Goal: Task Accomplishment & Management: Manage account settings

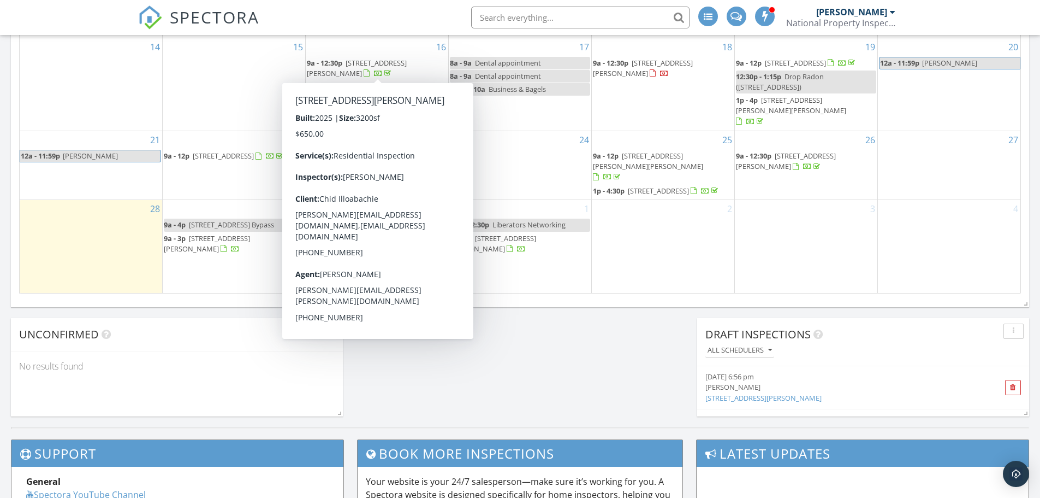
scroll to position [1011, 1057]
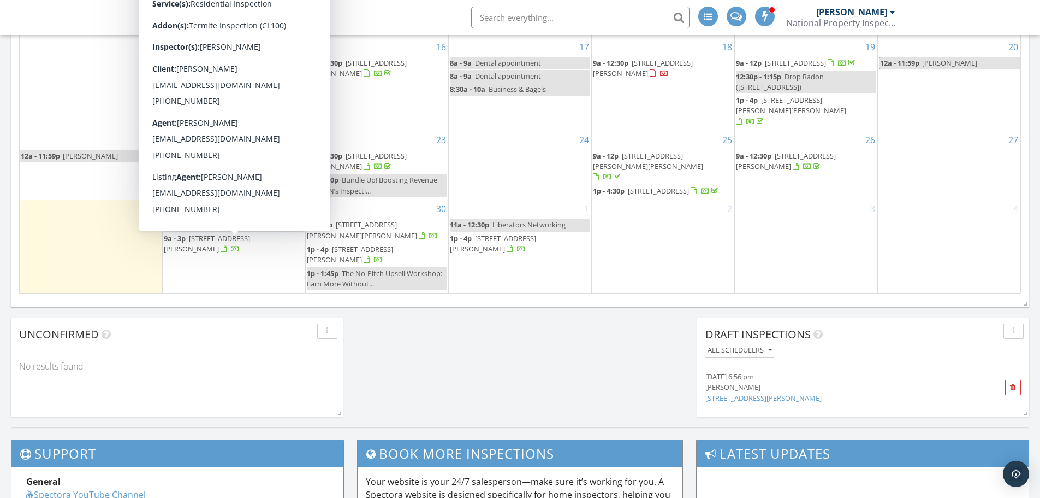
click at [223, 244] on span "[STREET_ADDRESS][PERSON_NAME]" at bounding box center [207, 243] width 86 height 20
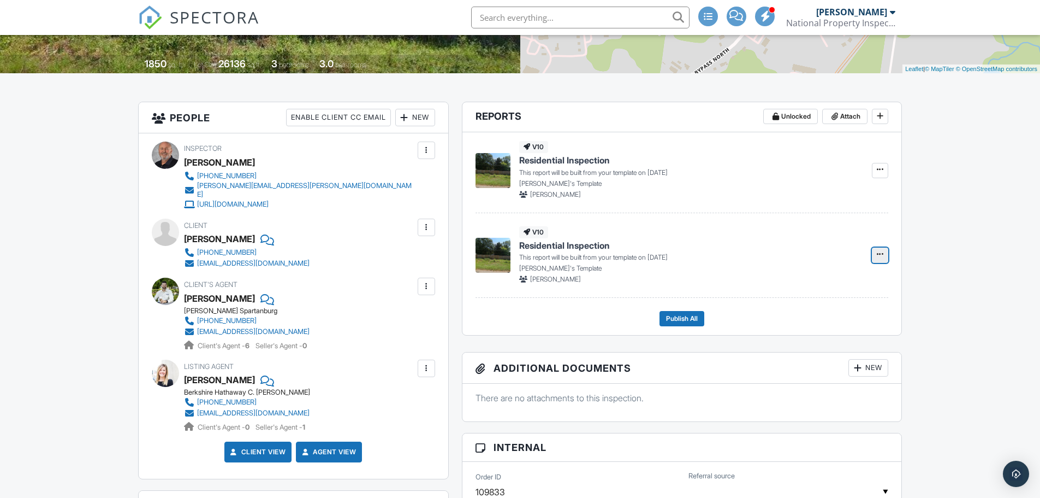
click at [879, 257] on icon at bounding box center [880, 254] width 7 height 8
click at [886, 252] on span at bounding box center [880, 253] width 11 height 11
click at [799, 284] on input "Build Now" at bounding box center [825, 284] width 111 height 25
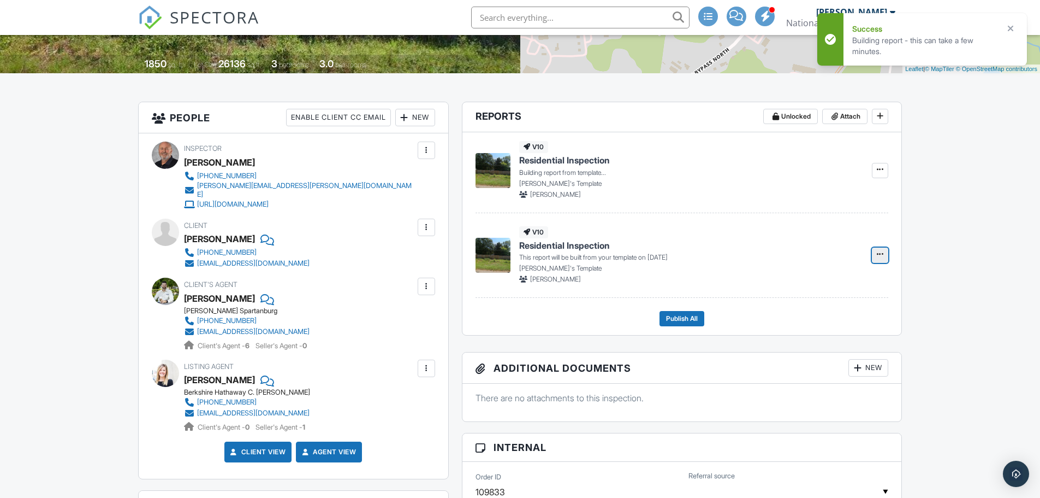
click at [882, 256] on icon at bounding box center [880, 254] width 7 height 8
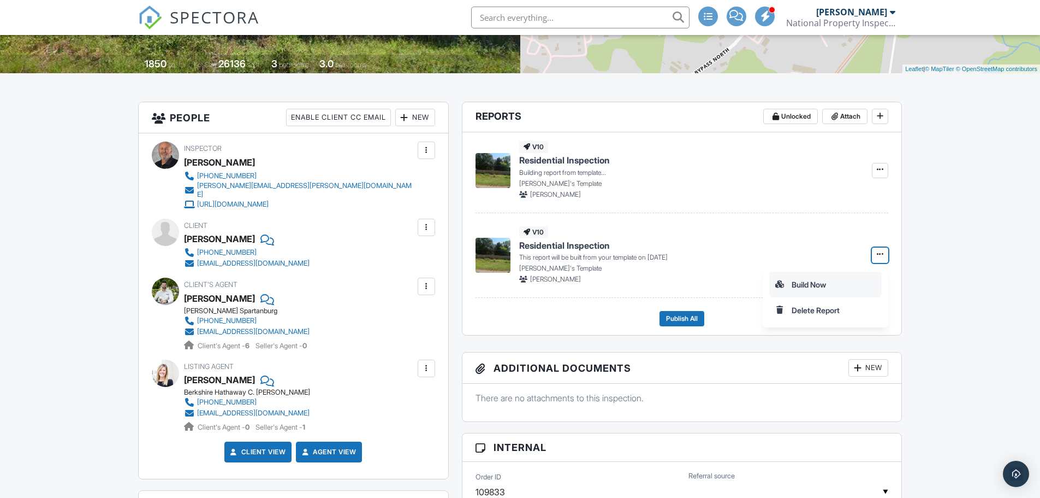
click at [815, 285] on input "Build Now" at bounding box center [825, 284] width 111 height 25
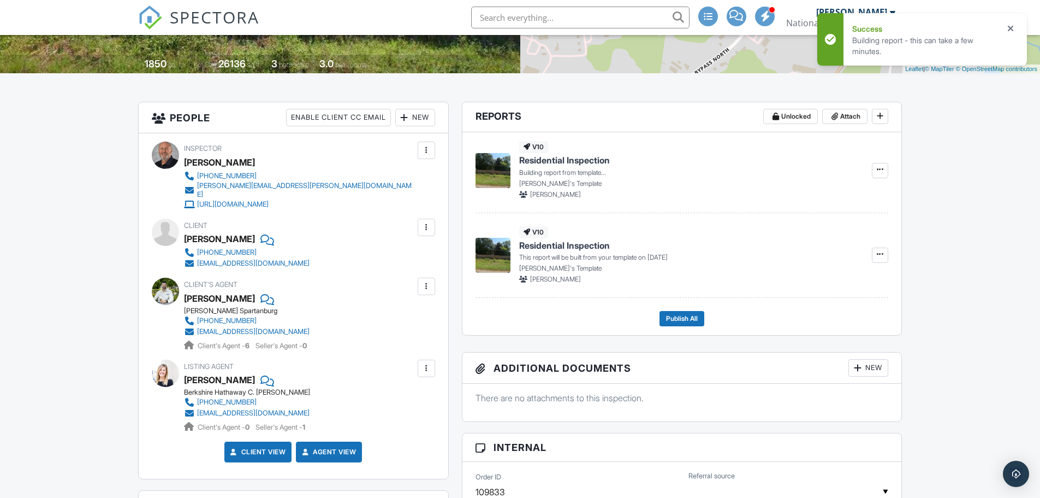
click at [1014, 27] on icon at bounding box center [1013, 28] width 11 height 13
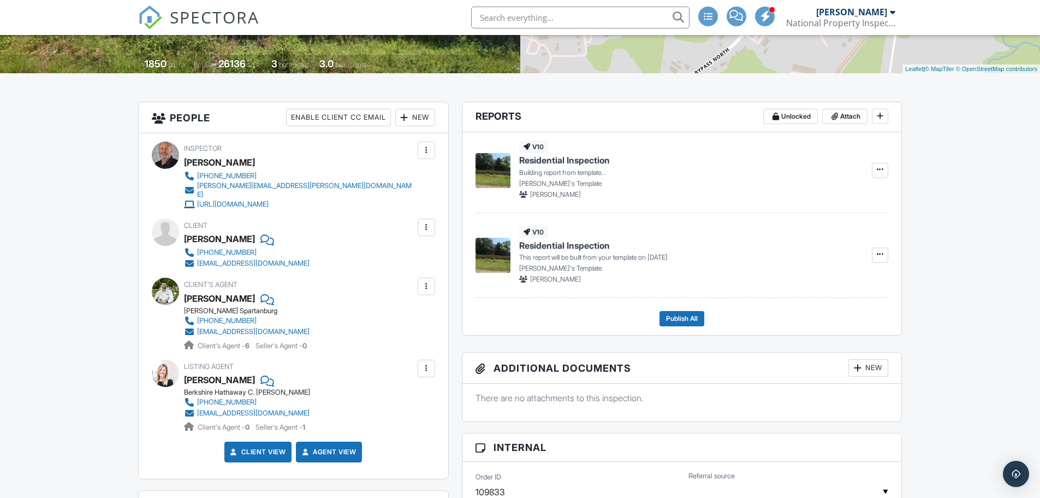
click at [199, 15] on span "SPECTORA" at bounding box center [215, 16] width 90 height 23
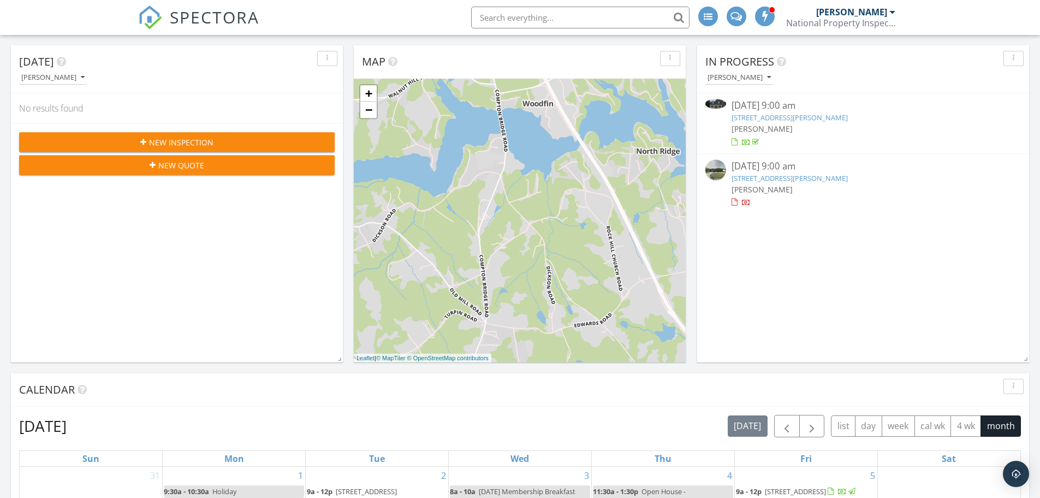
scroll to position [109, 0]
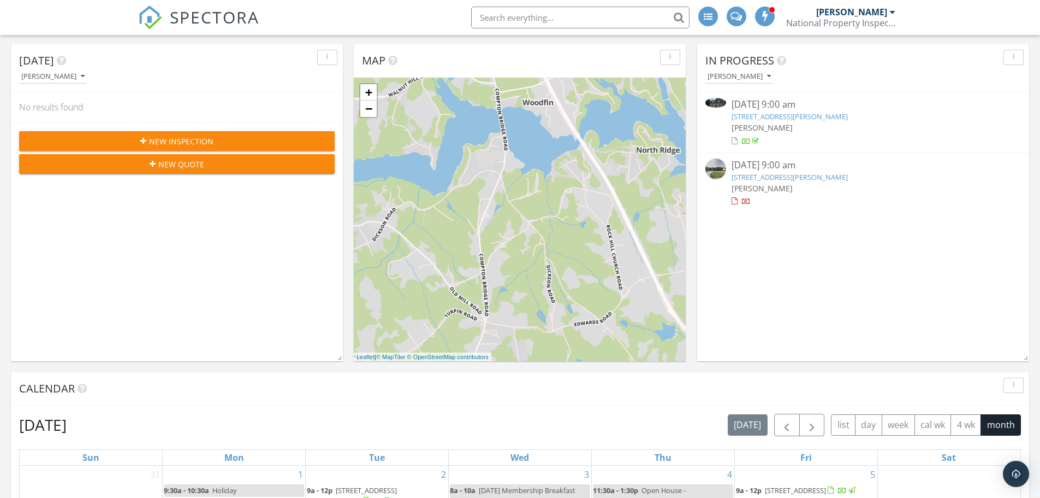
click at [789, 117] on link "[STREET_ADDRESS][PERSON_NAME]" at bounding box center [790, 116] width 116 height 10
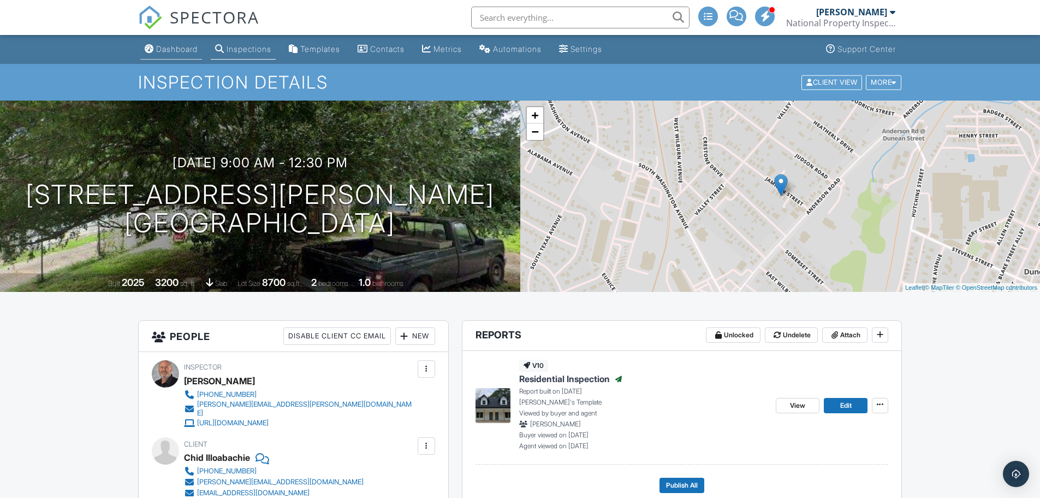
click at [169, 49] on div "Dashboard" at bounding box center [177, 48] width 42 height 9
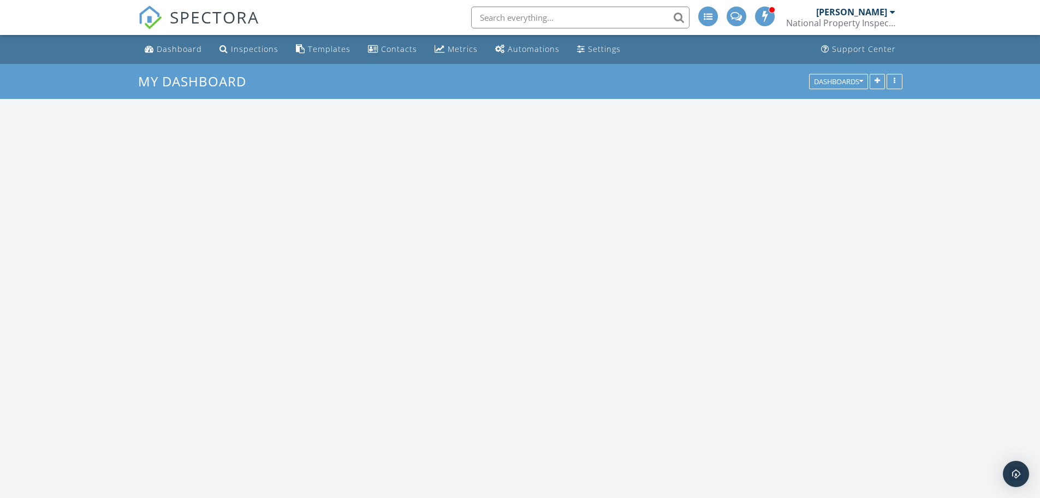
scroll to position [1011, 1057]
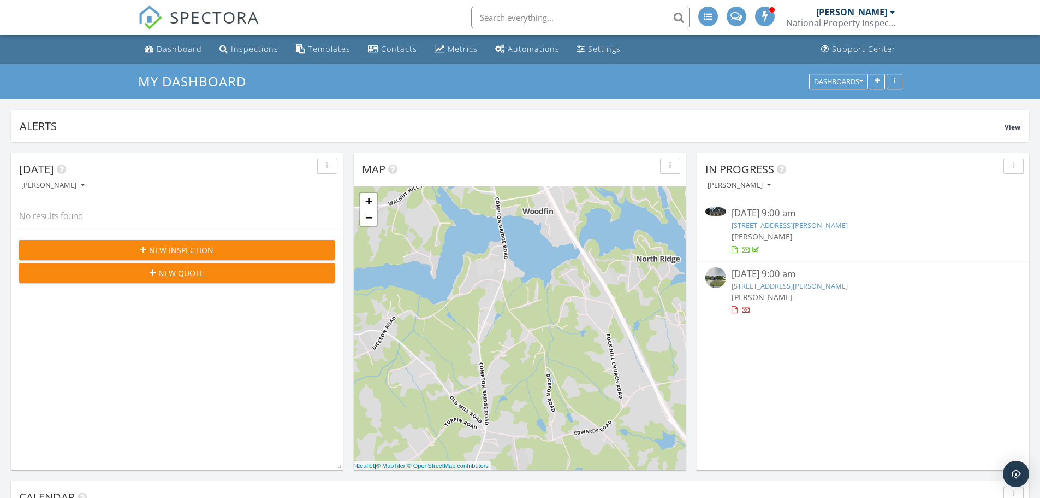
click at [768, 227] on link "[STREET_ADDRESS][PERSON_NAME]" at bounding box center [790, 225] width 116 height 10
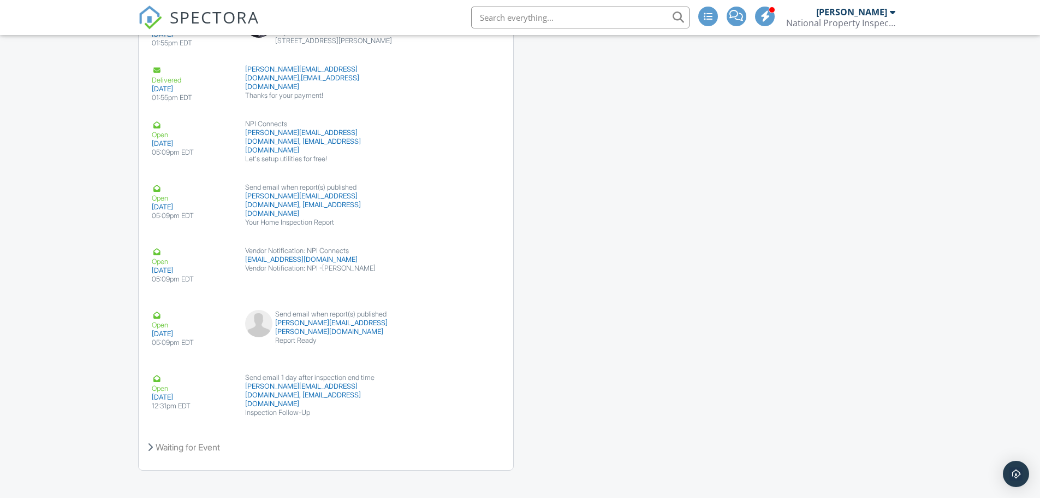
scroll to position [1642, 0]
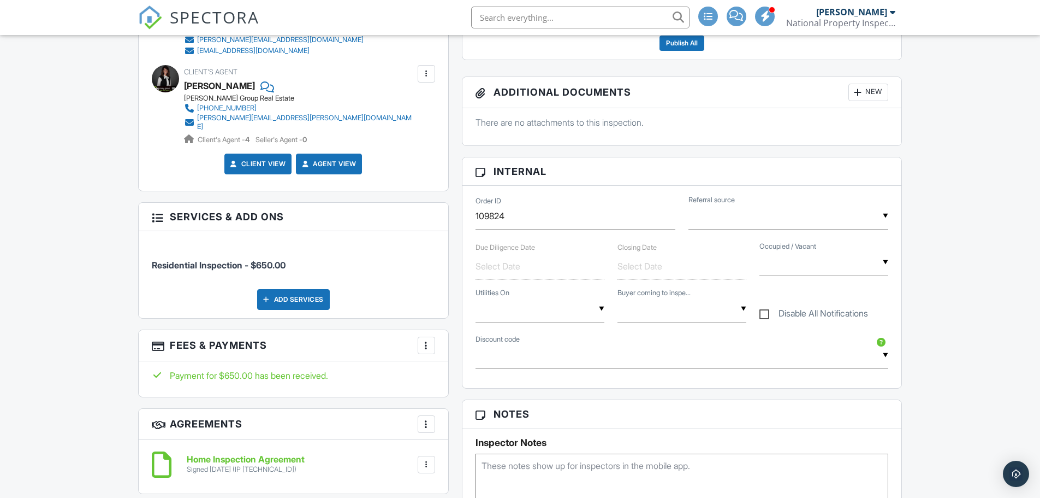
click at [765, 314] on label "Disable All Notifications" at bounding box center [814, 315] width 109 height 14
click at [765, 311] on input "Disable All Notifications" at bounding box center [763, 307] width 7 height 7
checkbox input "true"
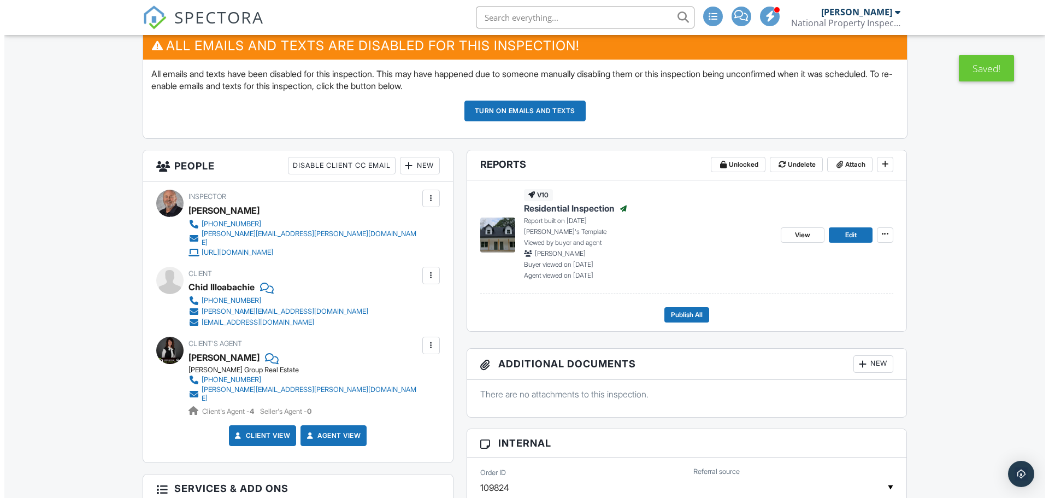
scroll to position [287, 0]
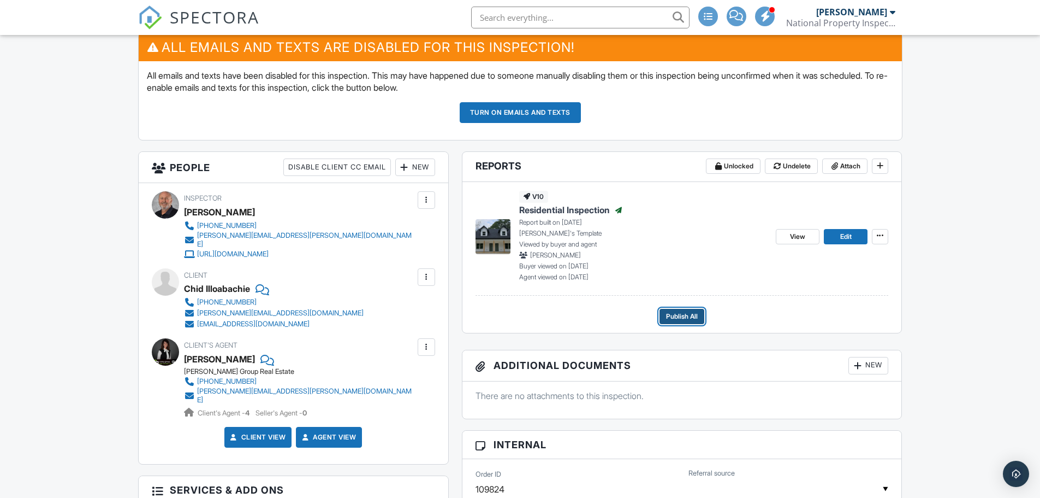
click at [680, 316] on span "Publish All" at bounding box center [682, 316] width 32 height 11
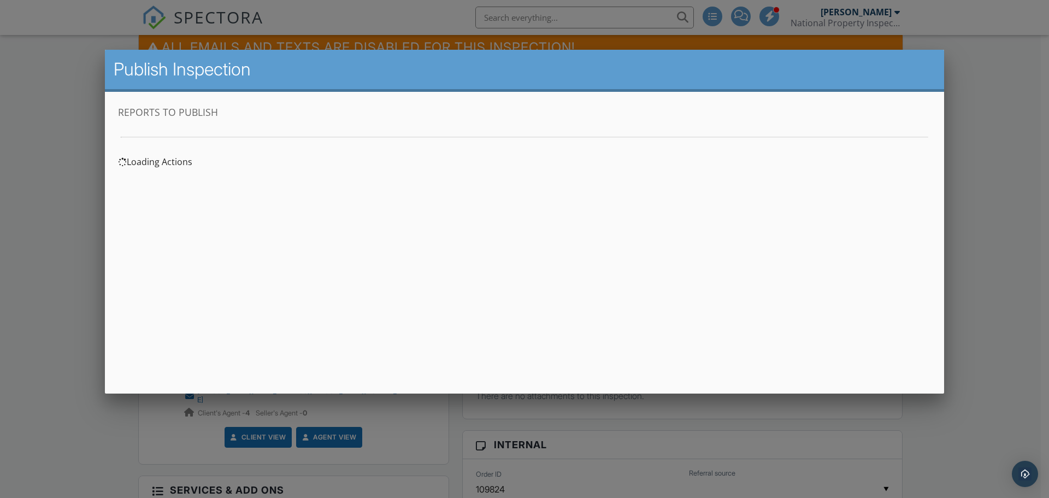
scroll to position [0, 0]
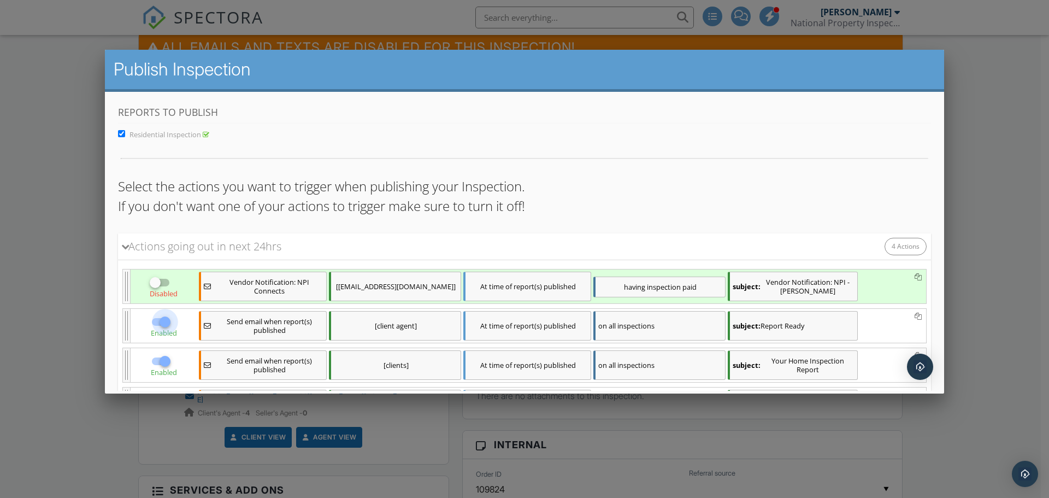
click at [167, 321] on div at bounding box center [165, 321] width 19 height 19
checkbox input "false"
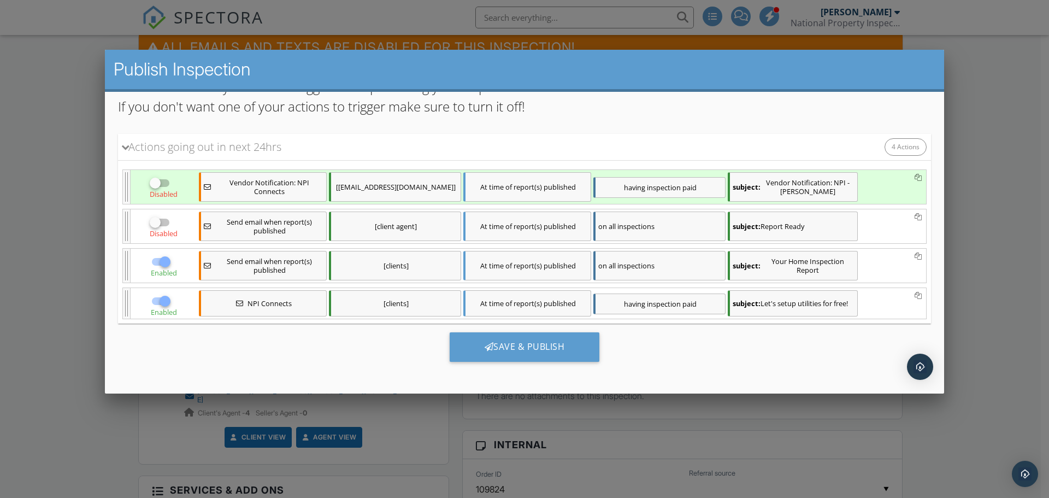
scroll to position [100, 0]
click at [164, 261] on div at bounding box center [165, 260] width 19 height 19
checkbox input "false"
click at [159, 302] on div at bounding box center [165, 300] width 19 height 19
checkbox input "false"
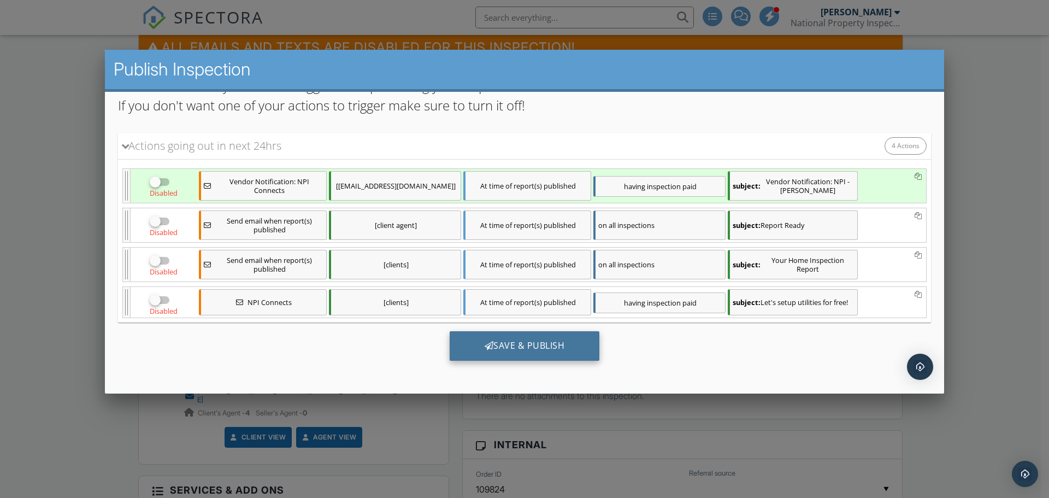
click at [513, 340] on div "Save & Publish" at bounding box center [524, 345] width 150 height 29
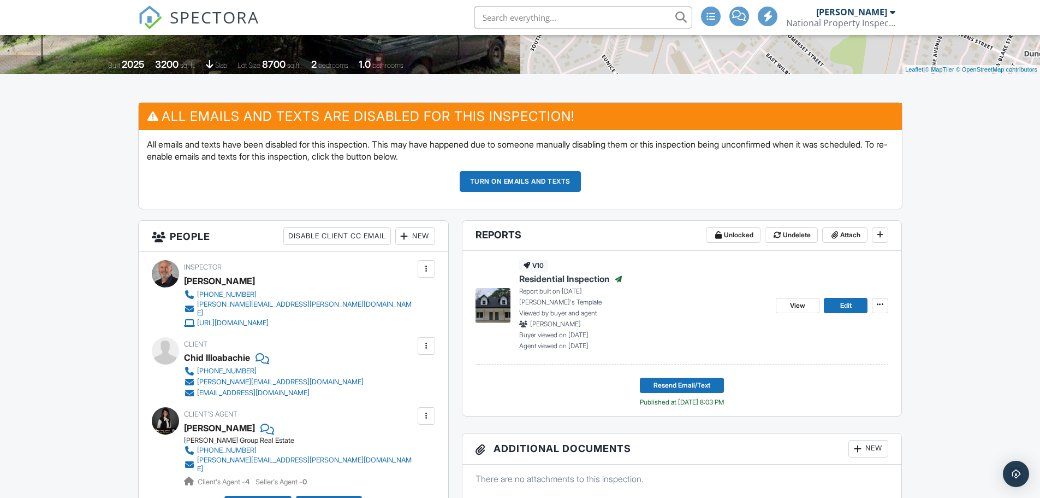
scroll to position [218, 0]
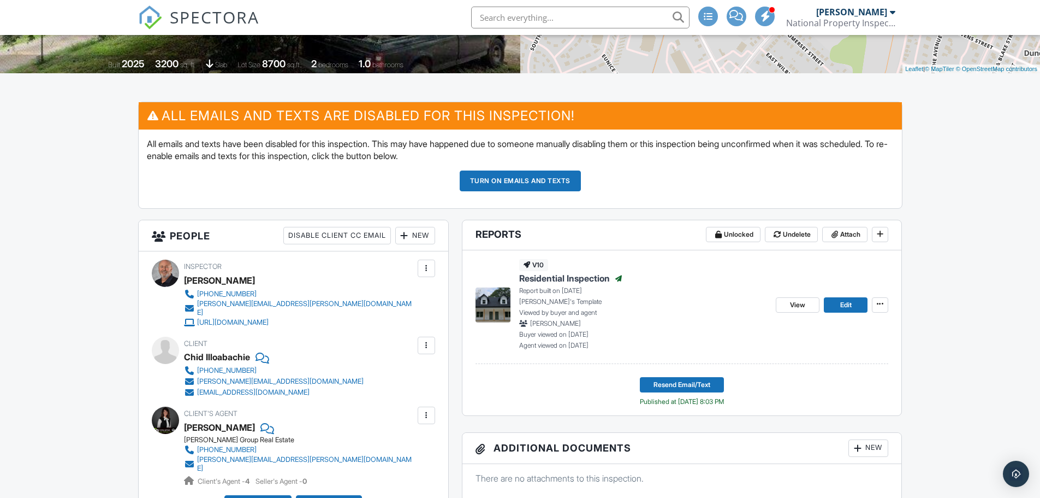
click at [223, 14] on span "SPECTORA" at bounding box center [215, 16] width 90 height 23
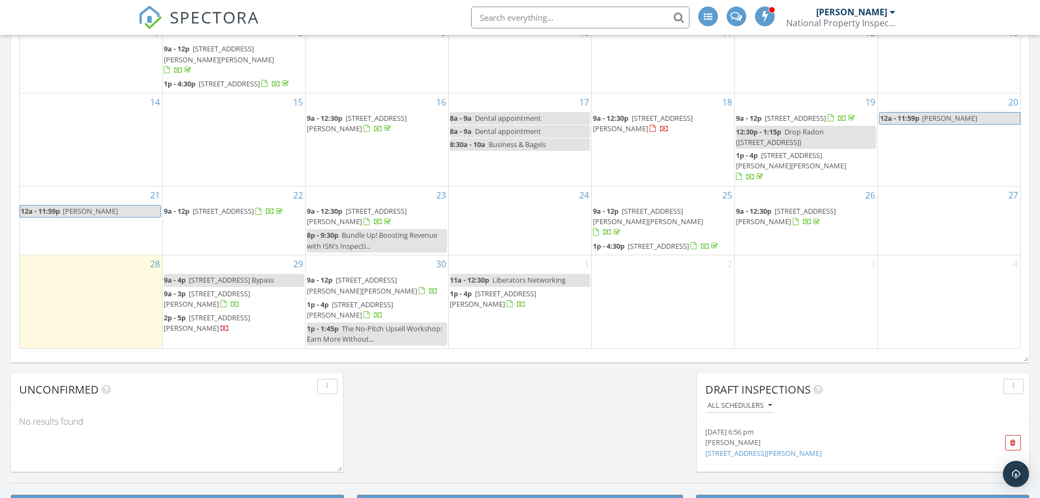
scroll to position [655, 0]
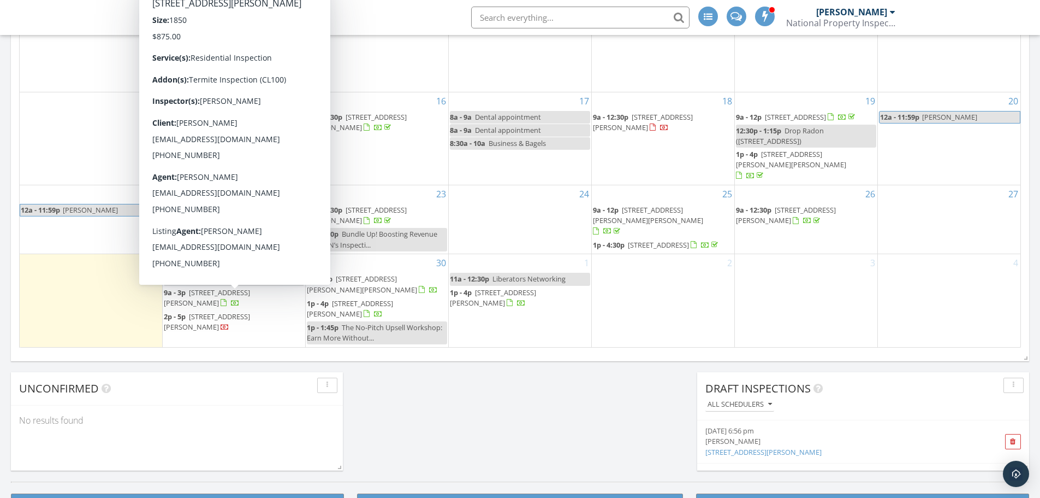
click at [225, 300] on span "[STREET_ADDRESS][PERSON_NAME]" at bounding box center [207, 297] width 86 height 20
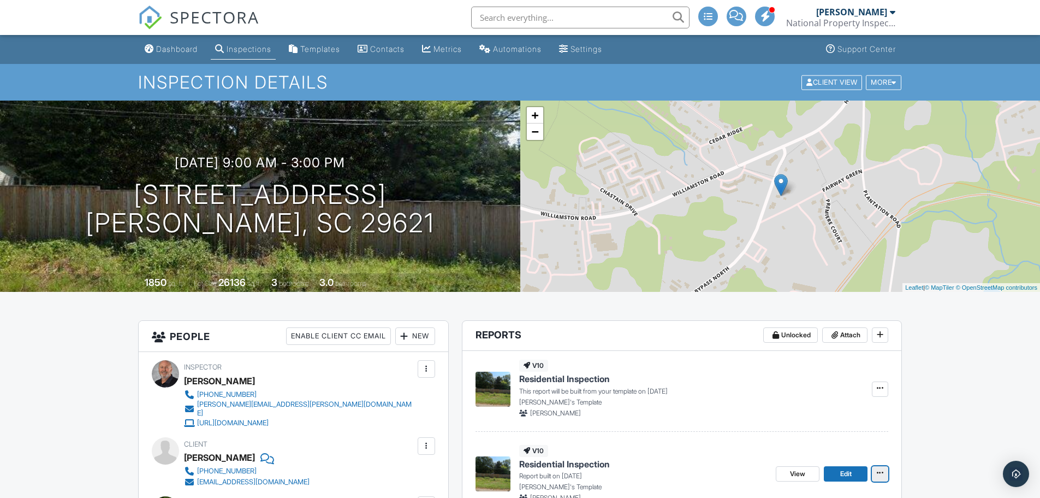
click at [884, 474] on icon at bounding box center [880, 473] width 7 height 8
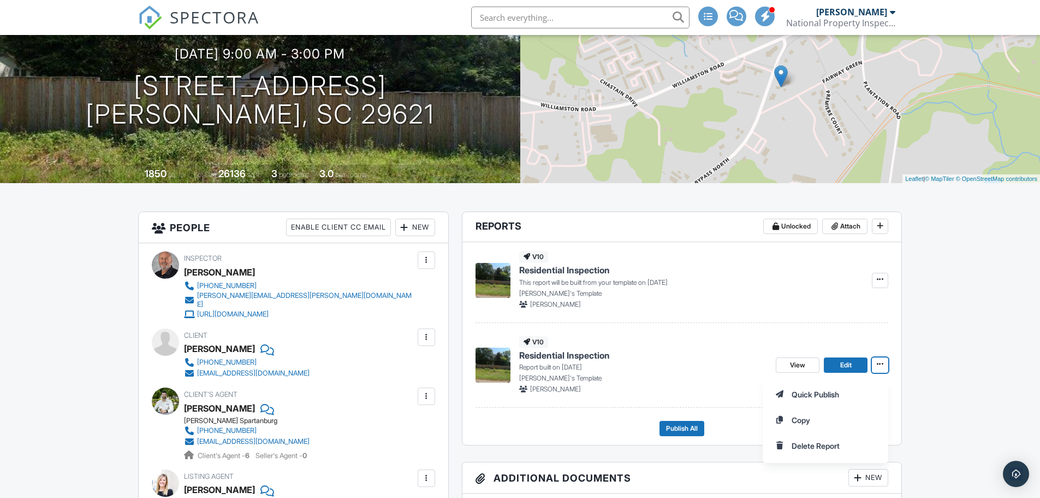
scroll to position [109, 0]
click at [582, 354] on span "Residential Inspection" at bounding box center [564, 354] width 91 height 12
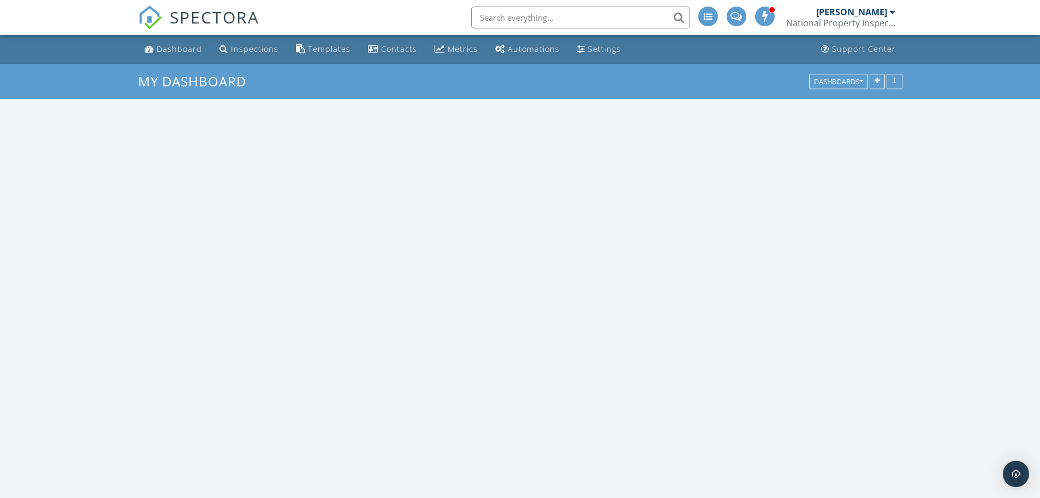
scroll to position [1011, 1057]
